Goal: Task Accomplishment & Management: Complete application form

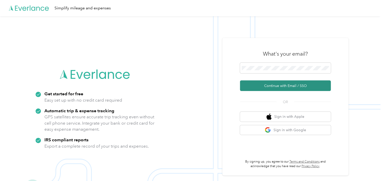
click at [285, 83] on button "Continue with Email / SSO" at bounding box center [285, 85] width 91 height 11
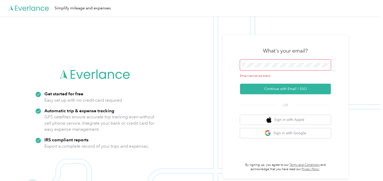
click at [259, 61] on span at bounding box center [285, 65] width 91 height 11
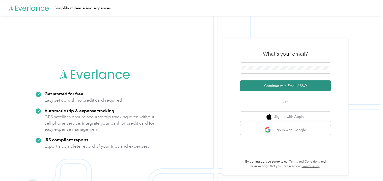
click at [285, 91] on button "Continue with Email / SSO" at bounding box center [285, 85] width 91 height 11
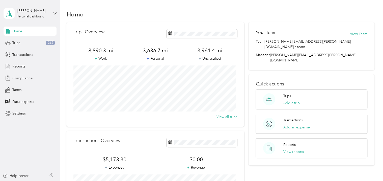
click at [24, 77] on span "Compliance" at bounding box center [22, 77] width 20 height 5
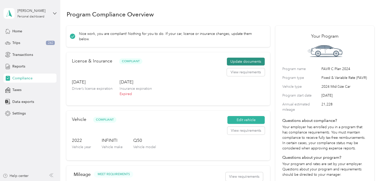
click at [245, 58] on button "Update documents" at bounding box center [246, 62] width 38 height 8
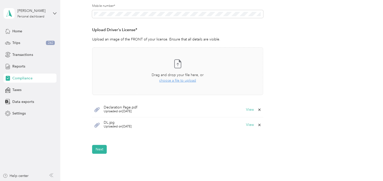
scroll to position [165, 0]
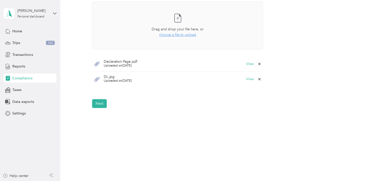
click at [95, 78] on icon at bounding box center [97, 79] width 6 height 6
click at [119, 78] on span "DL.jpg" at bounding box center [118, 77] width 28 height 4
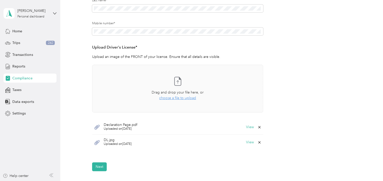
scroll to position [64, 0]
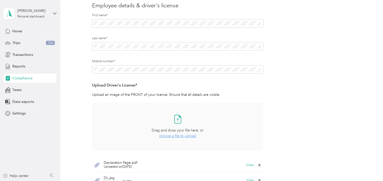
click at [180, 136] on span "choose a file to upload" at bounding box center [177, 135] width 37 height 4
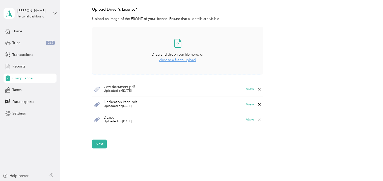
click at [98, 119] on icon at bounding box center [96, 119] width 5 height 5
click at [125, 117] on span "DL.jpg" at bounding box center [118, 118] width 28 height 4
click at [116, 117] on span "DL.jpg" at bounding box center [118, 118] width 28 height 4
click at [246, 120] on button "View" at bounding box center [250, 120] width 8 height 4
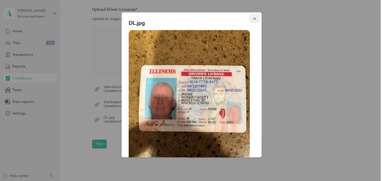
click at [250, 16] on button "button" at bounding box center [254, 18] width 11 height 9
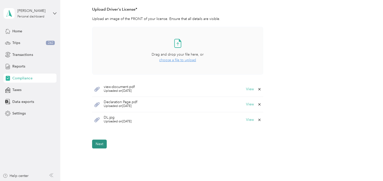
click at [100, 141] on button "Next" at bounding box center [99, 143] width 15 height 9
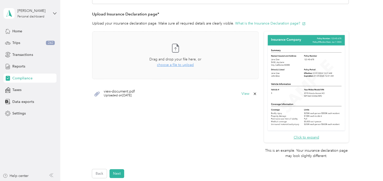
scroll to position [91, 0]
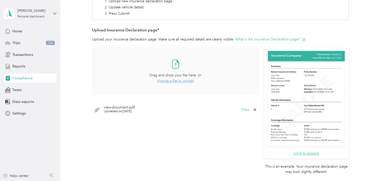
click at [168, 82] on span "choose a file to upload" at bounding box center [175, 80] width 37 height 4
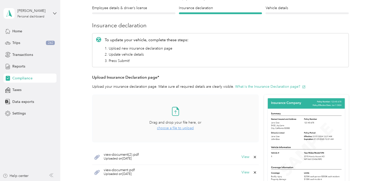
scroll to position [0, 0]
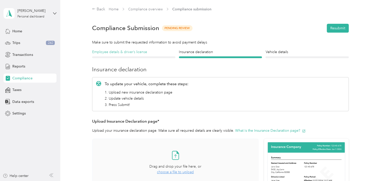
click at [118, 53] on h4 "Employee details & driver’s license" at bounding box center [133, 51] width 83 height 5
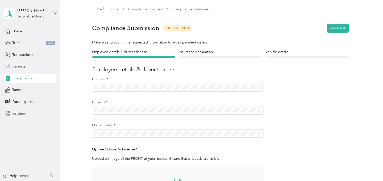
click at [279, 52] on h4 "Vehicle details" at bounding box center [306, 51] width 83 height 5
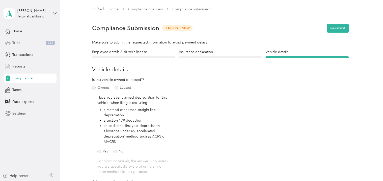
click at [18, 42] on span "Trips" at bounding box center [16, 42] width 8 height 5
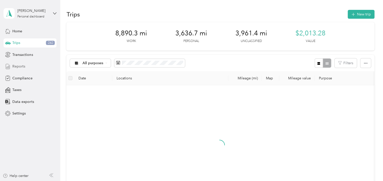
click at [18, 64] on span "Reports" at bounding box center [18, 66] width 13 height 5
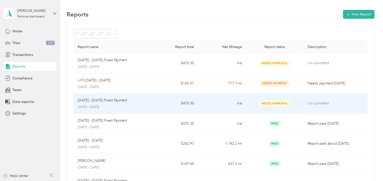
click at [317, 102] on p "Un-submitted" at bounding box center [335, 103] width 56 height 6
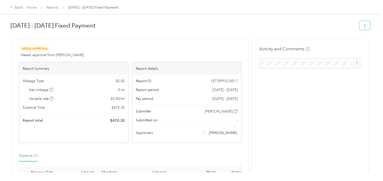
click at [363, 25] on icon "button" at bounding box center [365, 26] width 4 height 4
click at [230, 48] on div "Needs Approval Needs approval from [PERSON_NAME] View activity & comments" at bounding box center [130, 52] width 223 height 12
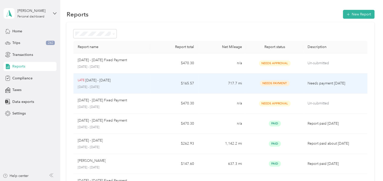
click at [277, 83] on span "Needs Payment" at bounding box center [275, 83] width 30 height 6
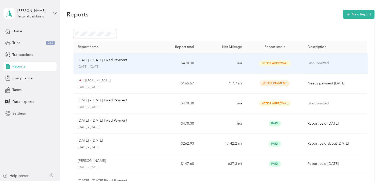
click at [280, 61] on span "Needs Approval" at bounding box center [275, 63] width 32 height 6
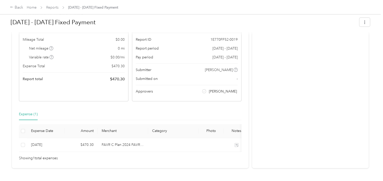
scroll to position [62, 0]
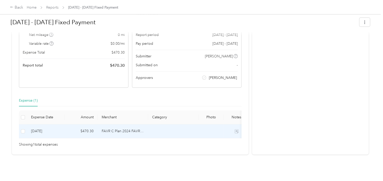
click at [99, 124] on td "FAVR C Plan 2024 FAVR program" at bounding box center [123, 131] width 50 height 14
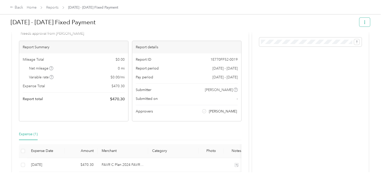
scroll to position [0, 0]
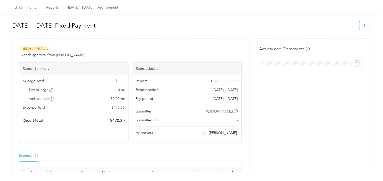
click at [363, 25] on icon "button" at bounding box center [365, 26] width 4 height 4
click at [152, 51] on div "Needs Approval Needs approval from [PERSON_NAME] View activity & comments" at bounding box center [130, 52] width 223 height 12
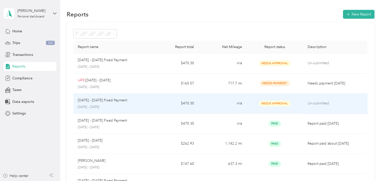
click at [317, 104] on p "Un-submitted" at bounding box center [335, 103] width 56 height 6
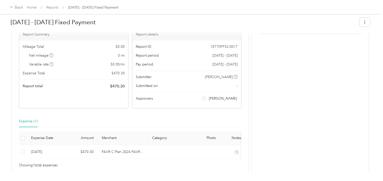
scroll to position [62, 0]
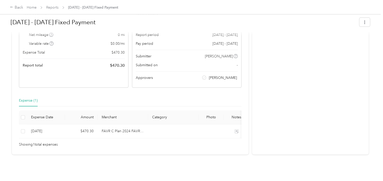
click at [25, 110] on th at bounding box center [23, 117] width 8 height 14
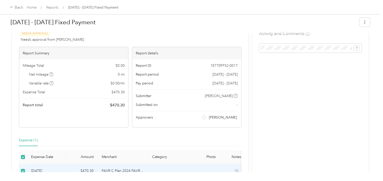
scroll to position [0, 0]
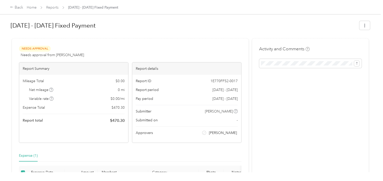
click at [172, 42] on div "Needs Approval Needs approval from [PERSON_NAME] View activity & comments Repor…" at bounding box center [130, 124] width 237 height 171
click at [366, 24] on button "button" at bounding box center [364, 25] width 11 height 9
click at [287, 20] on h1 "[DATE] - [DATE] Fixed Payment" at bounding box center [183, 25] width 345 height 12
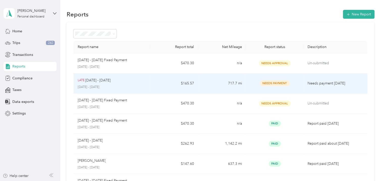
click at [275, 84] on span "Needs Payment" at bounding box center [275, 83] width 30 height 6
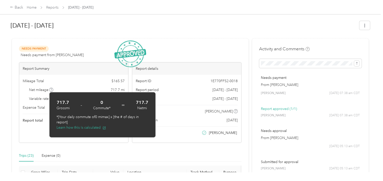
click at [166, 159] on div "Trips (23) Expense (0)" at bounding box center [130, 156] width 223 height 12
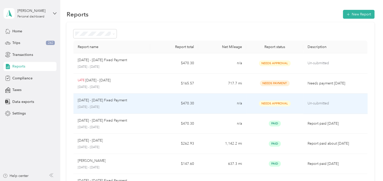
click at [91, 100] on p "[DATE] - [DATE] Fixed Payment" at bounding box center [101, 100] width 49 height 6
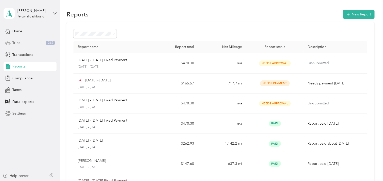
click at [46, 41] on span "262" at bounding box center [50, 43] width 9 height 5
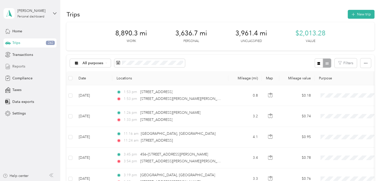
click at [20, 64] on span "Reports" at bounding box center [18, 66] width 13 height 5
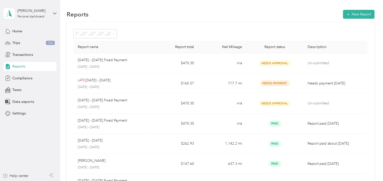
drag, startPoint x: 357, startPoint y: 13, endPoint x: 294, endPoint y: 21, distance: 63.3
click at [294, 21] on section "Reports New Report Report name Report total Net Mileage Report status Descripti…" at bounding box center [220, 142] width 308 height 266
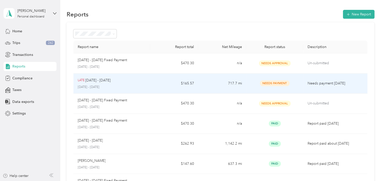
click at [84, 79] on p "LATE" at bounding box center [80, 80] width 7 height 5
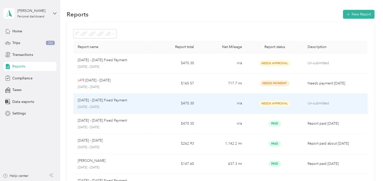
click at [105, 107] on p "[DATE] - [DATE]" at bounding box center [111, 107] width 69 height 5
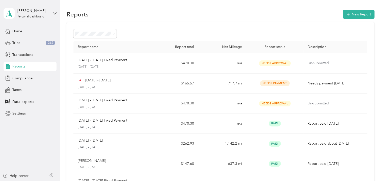
click at [18, 65] on span "Reports" at bounding box center [18, 66] width 13 height 5
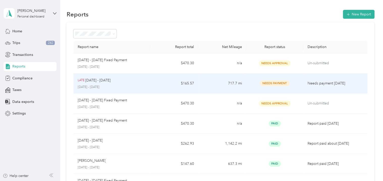
click at [93, 82] on p "[DATE] - [DATE]" at bounding box center [97, 80] width 25 height 6
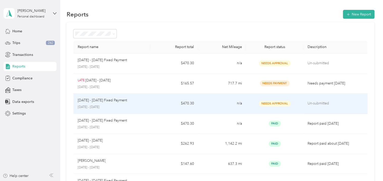
click at [92, 102] on p "[DATE] - [DATE] Fixed Payment" at bounding box center [101, 100] width 49 height 6
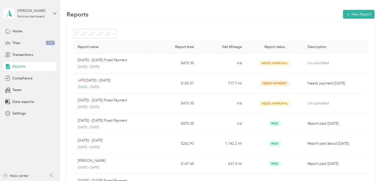
click at [177, 20] on section "Reports New Report Report name Report total Net Mileage Report status Descripti…" at bounding box center [220, 142] width 308 height 266
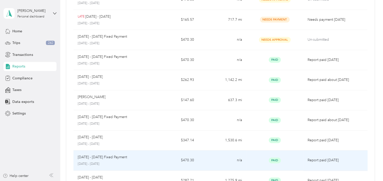
scroll to position [146, 0]
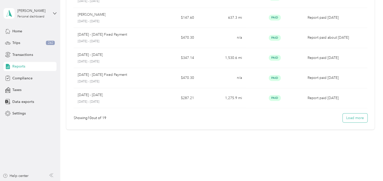
click at [360, 119] on button "Load more" at bounding box center [355, 117] width 25 height 9
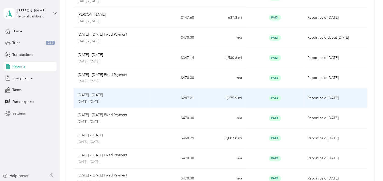
scroll to position [20, 0]
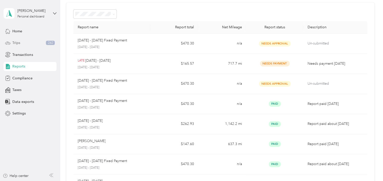
click at [18, 40] on span "Trips" at bounding box center [16, 42] width 8 height 5
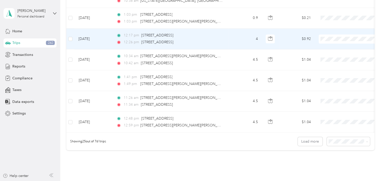
scroll to position [474, 0]
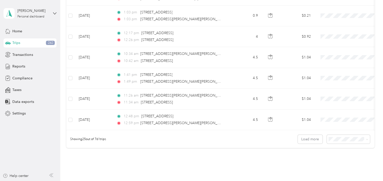
click at [337, 168] on span "100 per load" at bounding box center [339, 167] width 21 height 4
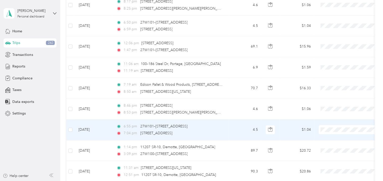
scroll to position [2066, 0]
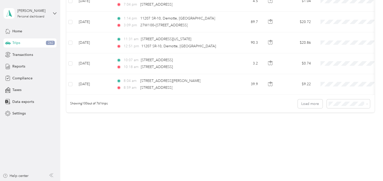
click at [334, 111] on span "25 per load" at bounding box center [338, 111] width 19 height 4
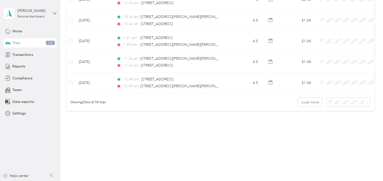
scroll to position [513, 0]
click at [336, 121] on span "50 per load" at bounding box center [338, 120] width 19 height 4
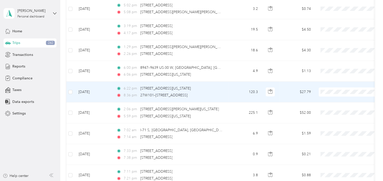
scroll to position [1031, 0]
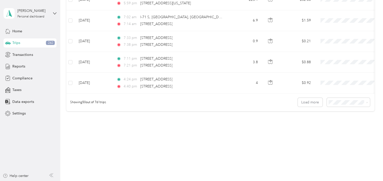
click at [333, 128] on span "100 per load" at bounding box center [339, 129] width 21 height 4
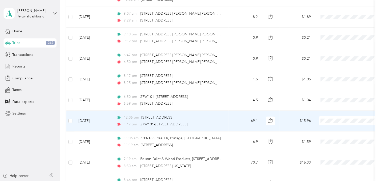
scroll to position [2065, 0]
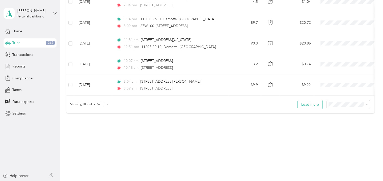
click at [306, 101] on button "Load more" at bounding box center [310, 104] width 25 height 9
click at [343, 112] on span "25 per load" at bounding box center [338, 112] width 19 height 4
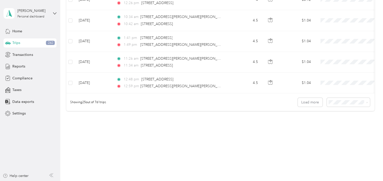
click at [334, 129] on span "100 per load" at bounding box center [339, 129] width 21 height 4
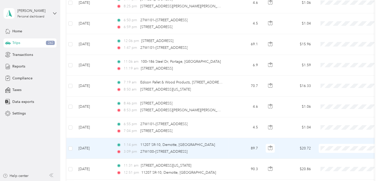
scroll to position [2066, 0]
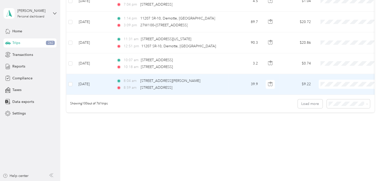
click at [73, 79] on td at bounding box center [70, 84] width 8 height 21
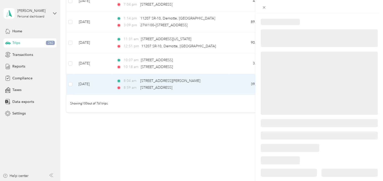
click at [71, 78] on div at bounding box center [191, 90] width 383 height 181
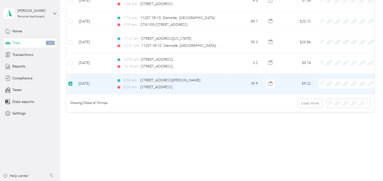
scroll to position [2065, 0]
click at [324, 79] on span at bounding box center [350, 83] width 63 height 9
click at [339, 87] on span "Convergint Technologies" at bounding box center [354, 88] width 47 height 5
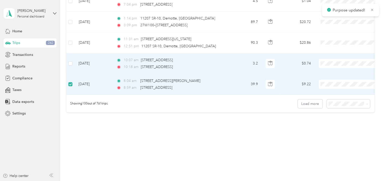
click at [335, 69] on li "Convergint Technologies" at bounding box center [350, 65] width 63 height 9
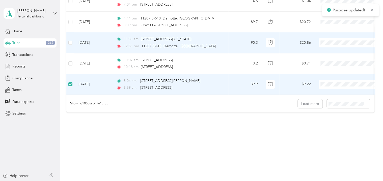
click at [333, 47] on span "Convergint Technologies" at bounding box center [354, 46] width 47 height 5
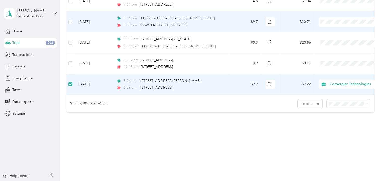
click at [338, 24] on span "Convergint Technologies" at bounding box center [354, 25] width 47 height 5
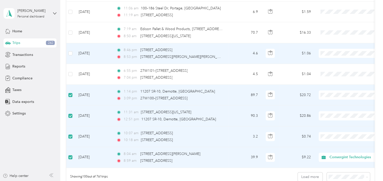
scroll to position [1990, 0]
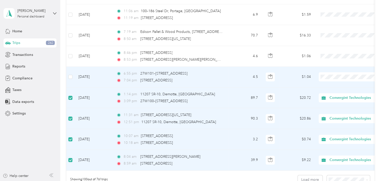
click at [334, 85] on ol "Convergint Technologies Personal" at bounding box center [350, 86] width 63 height 18
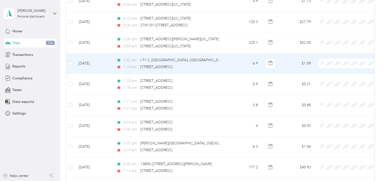
scroll to position [959, 0]
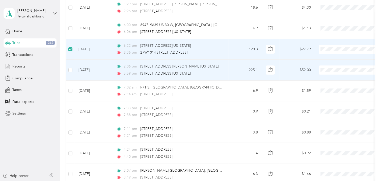
click at [73, 68] on td at bounding box center [70, 70] width 8 height 21
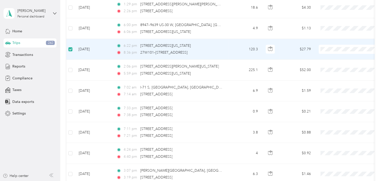
click at [334, 54] on span "Convergint Technologies" at bounding box center [354, 56] width 47 height 5
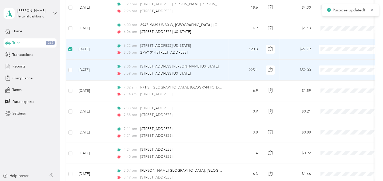
click at [334, 75] on span "Convergint Technologies" at bounding box center [354, 76] width 47 height 5
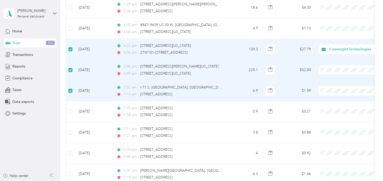
click at [330, 97] on span "Convergint Technologies" at bounding box center [350, 97] width 56 height 5
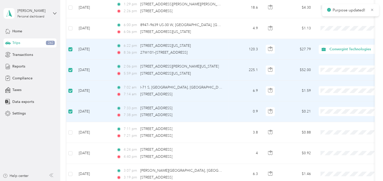
click at [329, 119] on span "Convergint Technologies" at bounding box center [350, 118] width 56 height 5
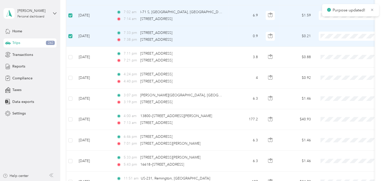
scroll to position [1035, 0]
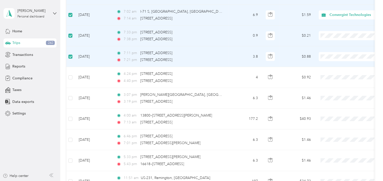
click at [333, 63] on span "Convergint Technologies" at bounding box center [354, 63] width 47 height 5
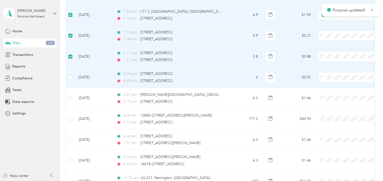
click at [332, 83] on span "Convergint Technologies" at bounding box center [354, 84] width 47 height 5
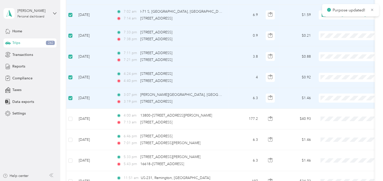
click at [337, 93] on span at bounding box center [350, 97] width 63 height 9
click at [334, 103] on span "Convergint Technologies" at bounding box center [354, 104] width 47 height 5
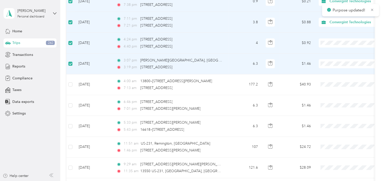
scroll to position [1085, 0]
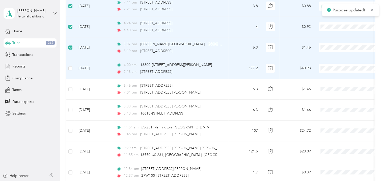
click at [332, 75] on span "Convergint Technologies" at bounding box center [354, 73] width 47 height 5
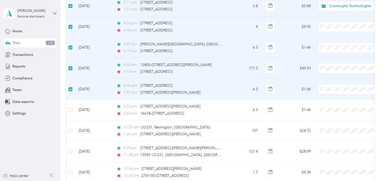
click at [337, 95] on span "Convergint Technologies" at bounding box center [354, 95] width 47 height 5
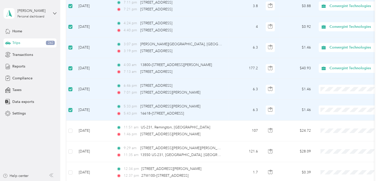
click at [343, 117] on span "Convergint Technologies" at bounding box center [354, 116] width 47 height 5
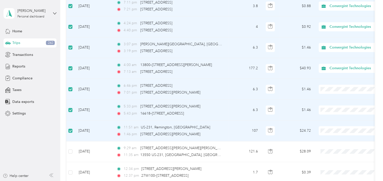
click at [341, 136] on span "Convergint Technologies" at bounding box center [354, 136] width 47 height 5
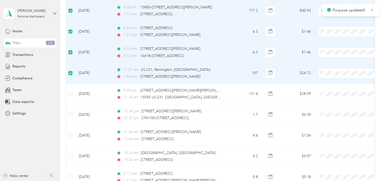
scroll to position [1161, 0]
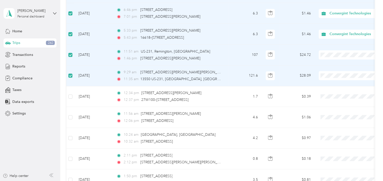
click at [332, 83] on span "Convergint Technologies" at bounding box center [354, 81] width 47 height 5
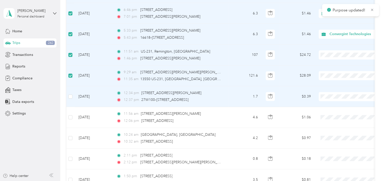
click at [333, 103] on li "Convergint Technologies" at bounding box center [350, 101] width 63 height 9
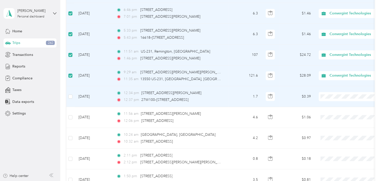
click at [333, 112] on span "Personal" at bounding box center [354, 111] width 47 height 5
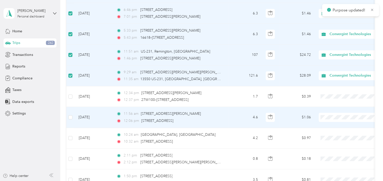
click at [333, 113] on span at bounding box center [350, 117] width 63 height 9
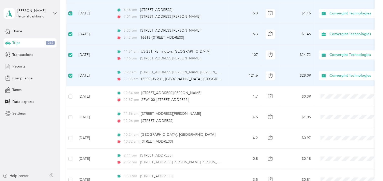
drag, startPoint x: 333, startPoint y: 111, endPoint x: 333, endPoint y: 133, distance: 22.2
click at [333, 134] on li "Personal" at bounding box center [350, 132] width 63 height 9
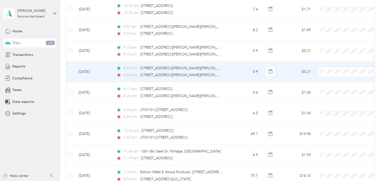
scroll to position [1918, 0]
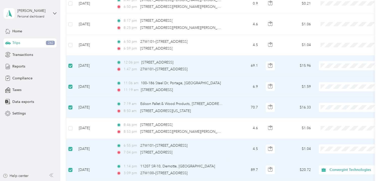
click at [338, 71] on span "Convergint Technologies" at bounding box center [354, 70] width 47 height 5
click at [338, 93] on span "Convergint Technologies" at bounding box center [354, 91] width 47 height 5
click at [334, 103] on span at bounding box center [350, 107] width 63 height 9
click at [334, 106] on span at bounding box center [350, 107] width 63 height 9
drag, startPoint x: 340, startPoint y: 111, endPoint x: 337, endPoint y: 109, distance: 2.6
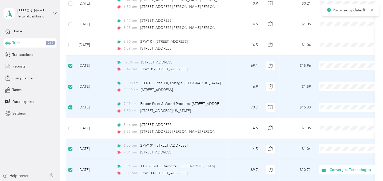
click at [340, 110] on span "Convergint Technologies" at bounding box center [354, 111] width 47 height 5
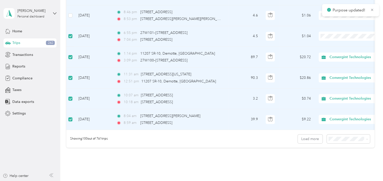
scroll to position [2044, 0]
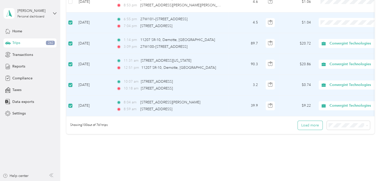
click at [312, 122] on button "Load more" at bounding box center [310, 125] width 25 height 9
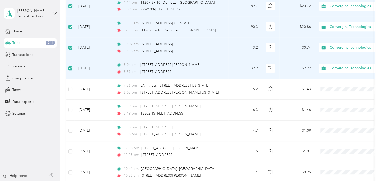
scroll to position [2168, 0]
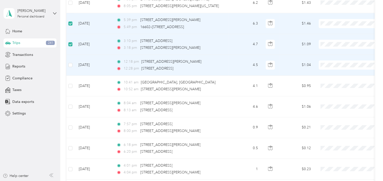
click at [68, 59] on td at bounding box center [70, 65] width 8 height 21
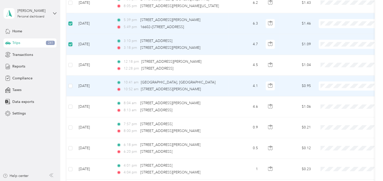
click at [72, 76] on td at bounding box center [70, 85] width 8 height 21
click at [72, 83] on label at bounding box center [70, 86] width 4 height 6
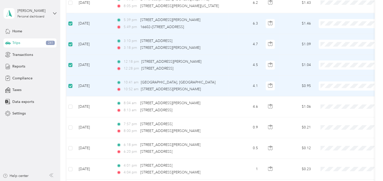
click at [333, 19] on span at bounding box center [350, 23] width 63 height 9
click at [336, 28] on span "Convergint Technologies" at bounding box center [354, 27] width 47 height 5
click at [335, 49] on span "Convergint Technologies" at bounding box center [354, 48] width 47 height 5
click at [333, 68] on span "Convergint Technologies" at bounding box center [354, 68] width 47 height 5
click at [335, 87] on span "Convergint Technologies" at bounding box center [354, 89] width 47 height 5
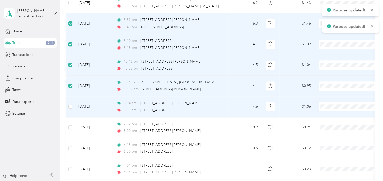
click at [332, 108] on span "Convergint Technologies" at bounding box center [354, 109] width 47 height 5
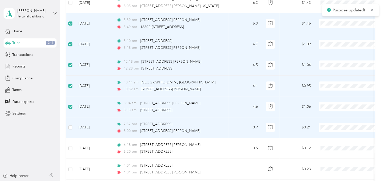
click at [73, 121] on td at bounding box center [70, 127] width 8 height 21
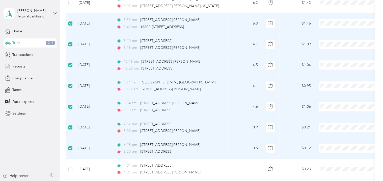
click at [333, 133] on li "Convergint Technologies" at bounding box center [350, 131] width 63 height 9
click at [337, 102] on span at bounding box center [350, 106] width 63 height 9
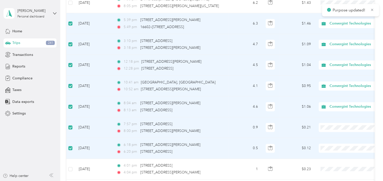
drag, startPoint x: 335, startPoint y: 130, endPoint x: 328, endPoint y: 130, distance: 7.1
click at [335, 130] on span "Convergint Technologies" at bounding box center [354, 130] width 47 height 5
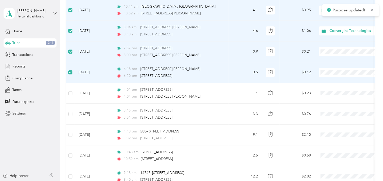
click at [335, 76] on span "Convergint Technologies" at bounding box center [354, 75] width 47 height 5
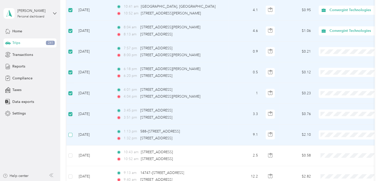
click at [70, 132] on label at bounding box center [70, 135] width 4 height 6
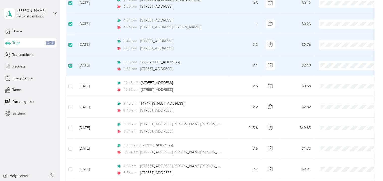
scroll to position [2319, 0]
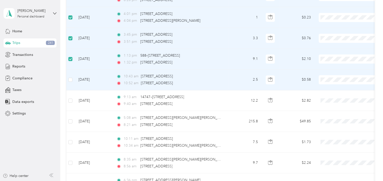
click at [69, 70] on td at bounding box center [70, 79] width 8 height 21
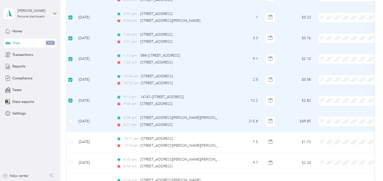
click at [68, 112] on td at bounding box center [70, 121] width 8 height 21
click at [327, 117] on span at bounding box center [350, 121] width 63 height 9
click at [335, 127] on ol "Convergint Technologies Personal" at bounding box center [350, 129] width 63 height 18
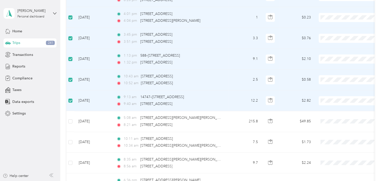
drag, startPoint x: 343, startPoint y: 104, endPoint x: 336, endPoint y: 78, distance: 27.1
click at [343, 104] on span "Convergint Technologies" at bounding box center [354, 103] width 47 height 5
click at [344, 84] on span "Convergint Technologies" at bounding box center [354, 83] width 47 height 5
click at [342, 60] on span "Convergint Technologies" at bounding box center [354, 62] width 47 height 5
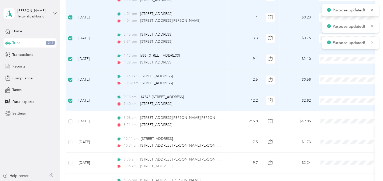
click at [333, 35] on main "Purpose updated! Purpose updated! Purpose updated! [PERSON_NAME] Personal dashb…" at bounding box center [190, 90] width 381 height 181
click at [308, 36] on td "$0.76" at bounding box center [296, 38] width 35 height 21
click at [320, 34] on span at bounding box center [350, 38] width 63 height 9
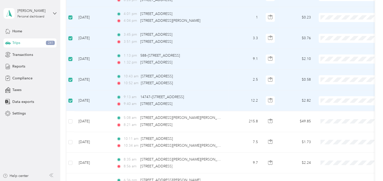
click at [342, 41] on span "Convergint Technologies" at bounding box center [354, 41] width 47 height 5
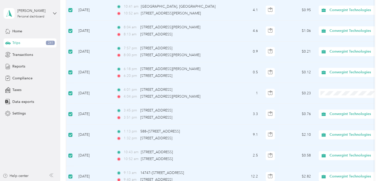
click at [338, 98] on li "Convergint Technologies" at bounding box center [350, 96] width 63 height 9
click at [341, 97] on span "Convergint Technologies" at bounding box center [354, 96] width 47 height 5
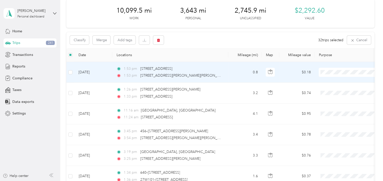
scroll to position [0, 0]
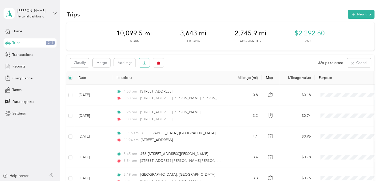
click at [146, 63] on button "button" at bounding box center [144, 62] width 11 height 9
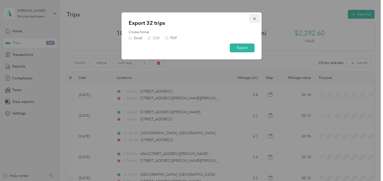
click at [256, 20] on icon "button" at bounding box center [255, 19] width 4 height 4
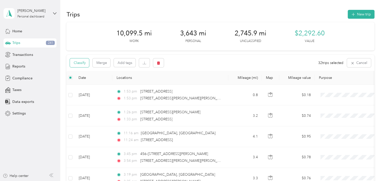
click at [79, 61] on button "Classify" at bounding box center [79, 62] width 19 height 9
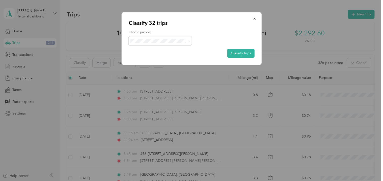
click at [166, 49] on span "Convergint Technologies" at bounding box center [164, 49] width 47 height 5
click at [243, 52] on button "Classify trips" at bounding box center [240, 53] width 27 height 9
click at [255, 16] on span "button" at bounding box center [255, 18] width 4 height 4
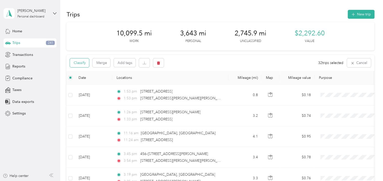
click at [85, 64] on button "Classify" at bounding box center [79, 62] width 19 height 9
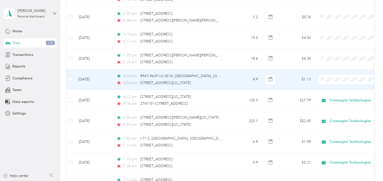
scroll to position [858, 0]
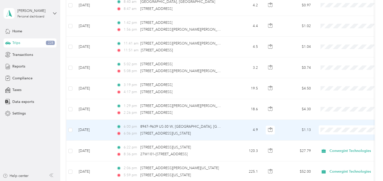
click at [73, 127] on td at bounding box center [70, 130] width 8 height 21
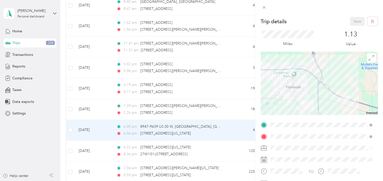
click at [73, 127] on div "Trip details Save This trip cannot be edited because it is either under review,…" at bounding box center [191, 90] width 383 height 181
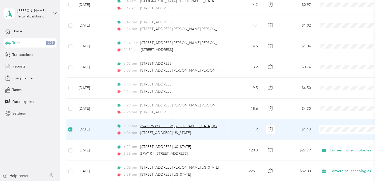
scroll to position [857, 0]
click at [335, 136] on span "Convergint Technologies" at bounding box center [354, 136] width 47 height 5
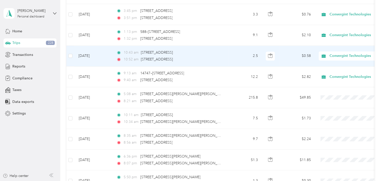
scroll to position [2346, 0]
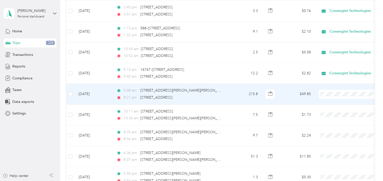
click at [335, 89] on span at bounding box center [350, 93] width 63 height 9
click at [336, 98] on span "Convergint Technologies" at bounding box center [354, 97] width 47 height 5
click at [339, 97] on span "Convergint Technologies" at bounding box center [354, 97] width 47 height 5
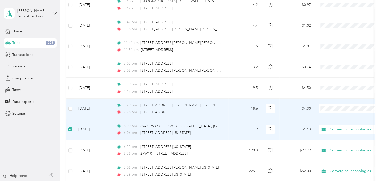
scroll to position [934, 0]
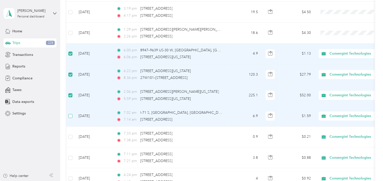
click at [70, 113] on label at bounding box center [70, 116] width 4 height 6
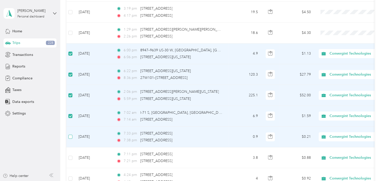
click at [71, 134] on label at bounding box center [70, 137] width 4 height 6
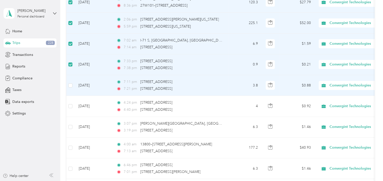
scroll to position [1009, 0]
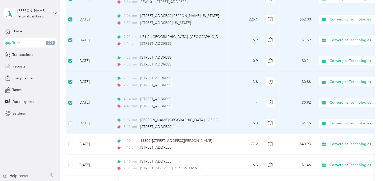
click at [70, 124] on td at bounding box center [70, 123] width 8 height 21
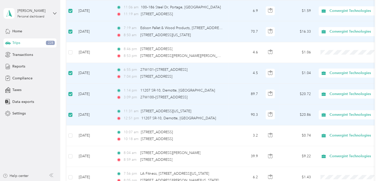
scroll to position [2044, 0]
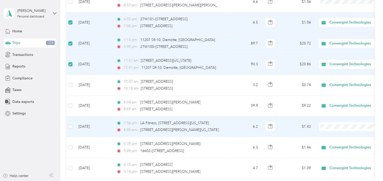
click at [342, 129] on span "Convergint Technologies" at bounding box center [354, 130] width 47 height 5
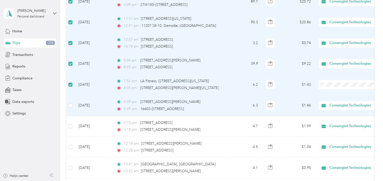
scroll to position [2094, 0]
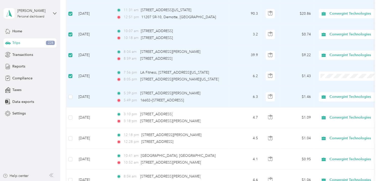
click at [73, 92] on td at bounding box center [70, 96] width 8 height 21
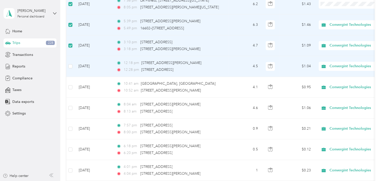
scroll to position [2170, 0]
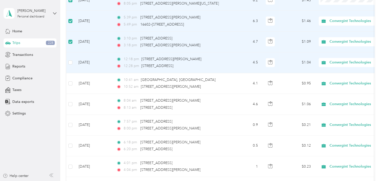
click at [74, 54] on td at bounding box center [70, 62] width 8 height 21
click at [73, 57] on td at bounding box center [70, 62] width 8 height 21
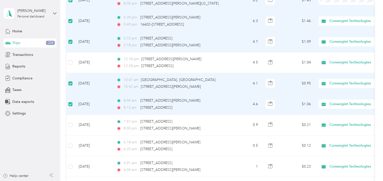
click at [70, 94] on td at bounding box center [70, 104] width 8 height 21
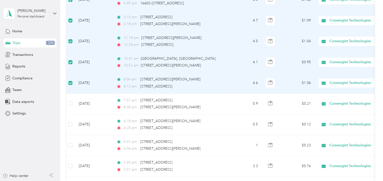
scroll to position [2221, 0]
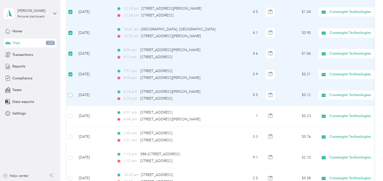
click at [72, 92] on label at bounding box center [70, 95] width 4 height 6
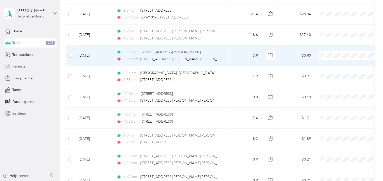
scroll to position [1716, 0]
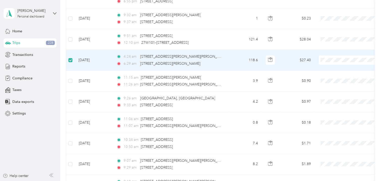
click at [329, 63] on span "Convergint Technologies" at bounding box center [350, 65] width 56 height 5
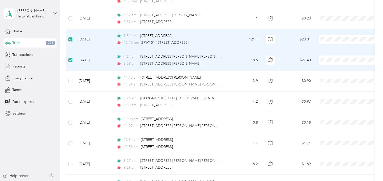
click at [343, 45] on span "Convergint Technologies" at bounding box center [354, 44] width 47 height 5
click at [341, 63] on span "Convergint Technologies" at bounding box center [354, 65] width 47 height 5
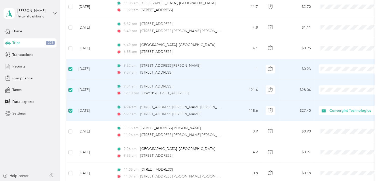
click at [331, 60] on td at bounding box center [350, 69] width 71 height 21
click at [338, 78] on li "Convergint Technologies" at bounding box center [350, 74] width 63 height 9
click at [339, 75] on span "Convergint Technologies" at bounding box center [354, 74] width 47 height 5
click at [342, 94] on span "Convergint Technologies" at bounding box center [354, 94] width 47 height 5
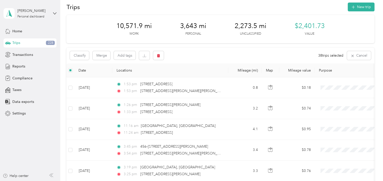
scroll to position [0, 0]
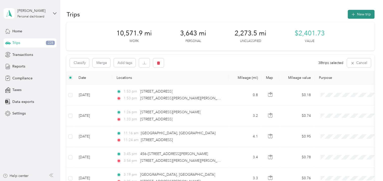
click at [358, 10] on button "New trip" at bounding box center [361, 14] width 27 height 9
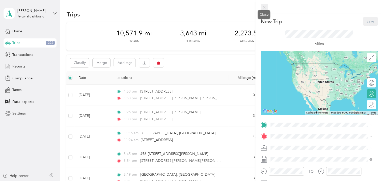
click at [263, 7] on icon at bounding box center [264, 7] width 4 height 4
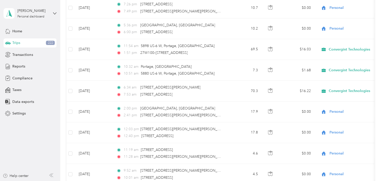
scroll to position [4136, 0]
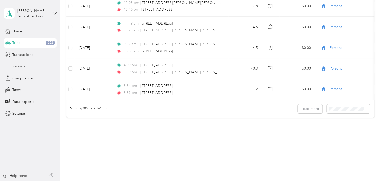
click at [17, 67] on span "Reports" at bounding box center [18, 66] width 13 height 5
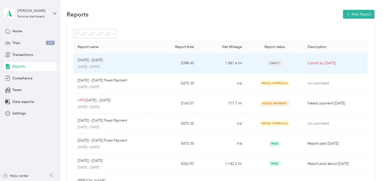
click at [274, 61] on span "Draft" at bounding box center [274, 63] width 15 height 6
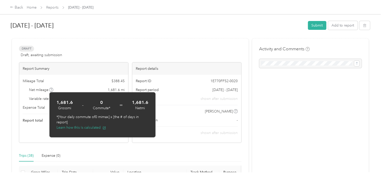
click at [143, 35] on div at bounding box center [190, 36] width 359 height 5
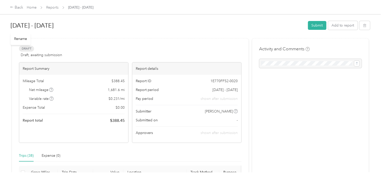
click at [239, 25] on h1 "[DATE] - [DATE]" at bounding box center [158, 25] width 294 height 12
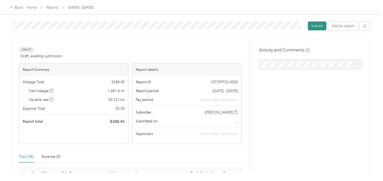
click at [312, 29] on button "Submit" at bounding box center [317, 25] width 18 height 9
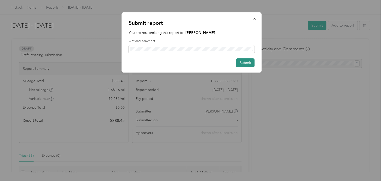
click at [243, 62] on button "Submit" at bounding box center [245, 62] width 18 height 9
